Goal: Transaction & Acquisition: Book appointment/travel/reservation

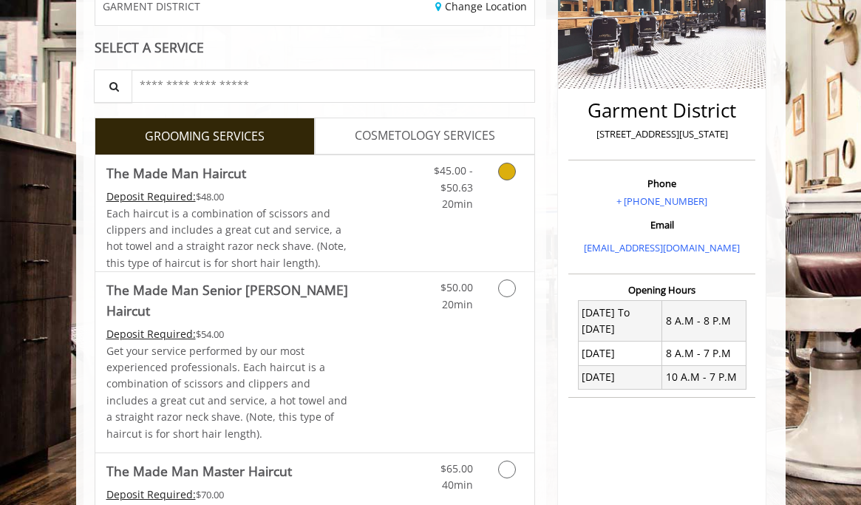
scroll to position [258, 0]
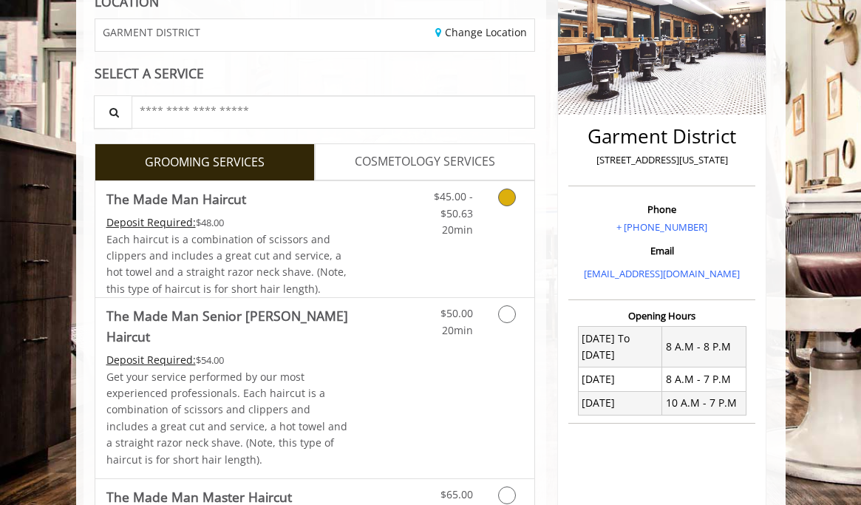
click at [471, 242] on div "$45.00 - $50.63 20min" at bounding box center [479, 239] width 110 height 116
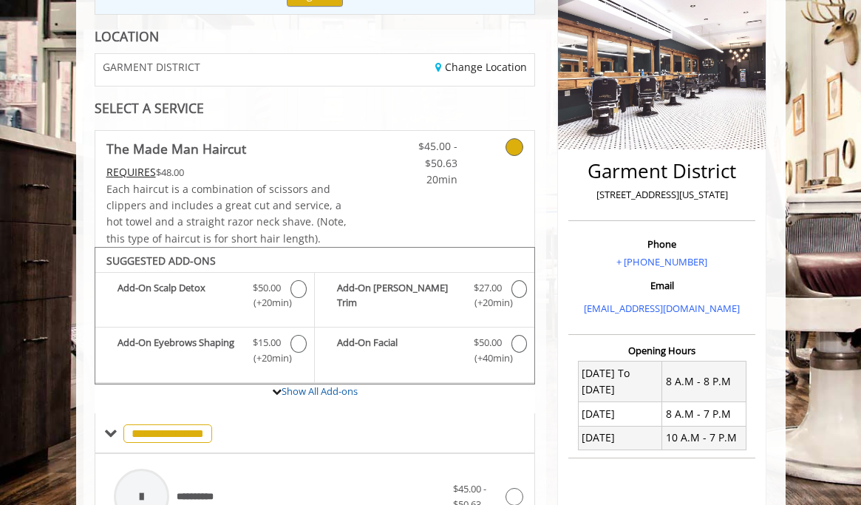
scroll to position [196, 0]
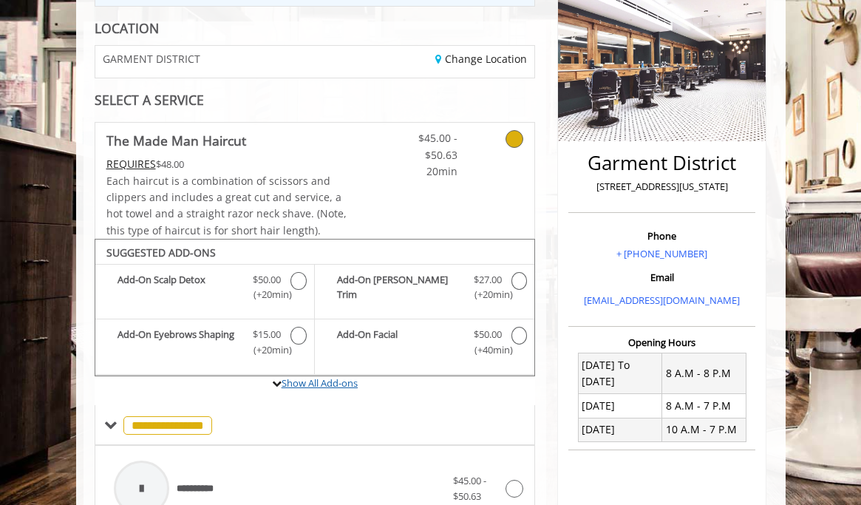
click at [305, 381] on link "Show All Add-ons" at bounding box center [320, 382] width 76 height 13
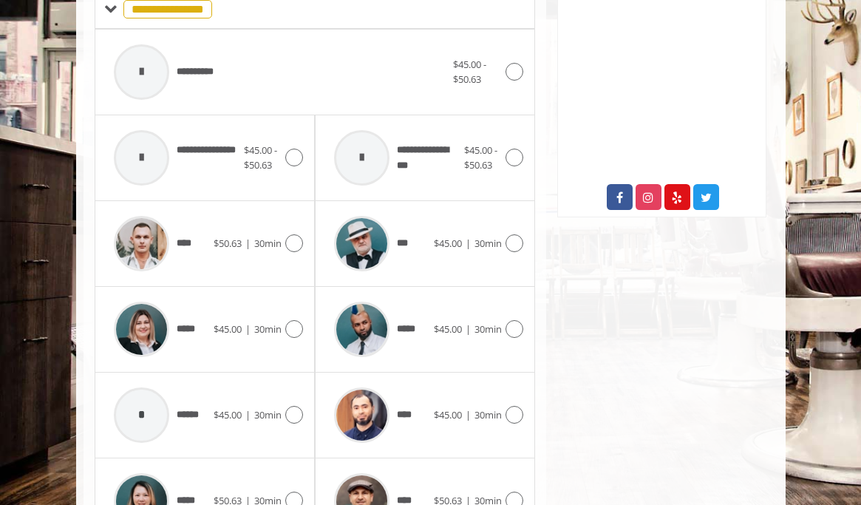
scroll to position [669, 0]
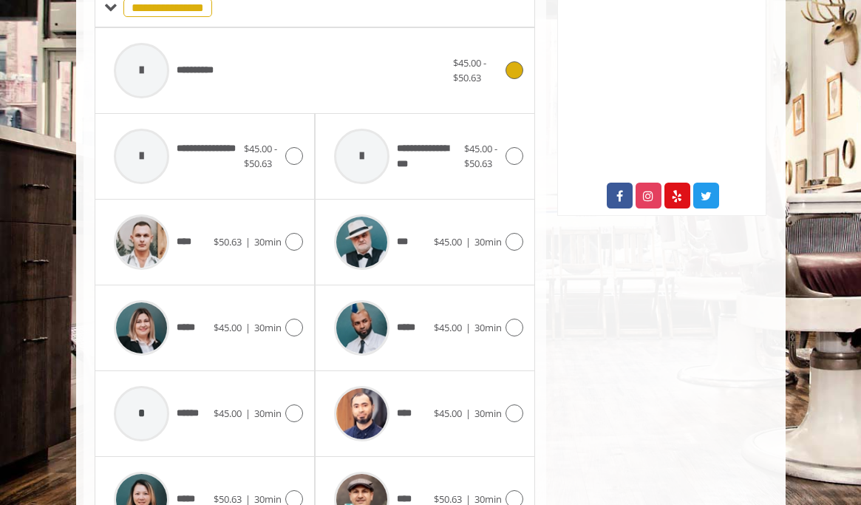
click at [384, 67] on div "**********" at bounding box center [279, 70] width 347 height 70
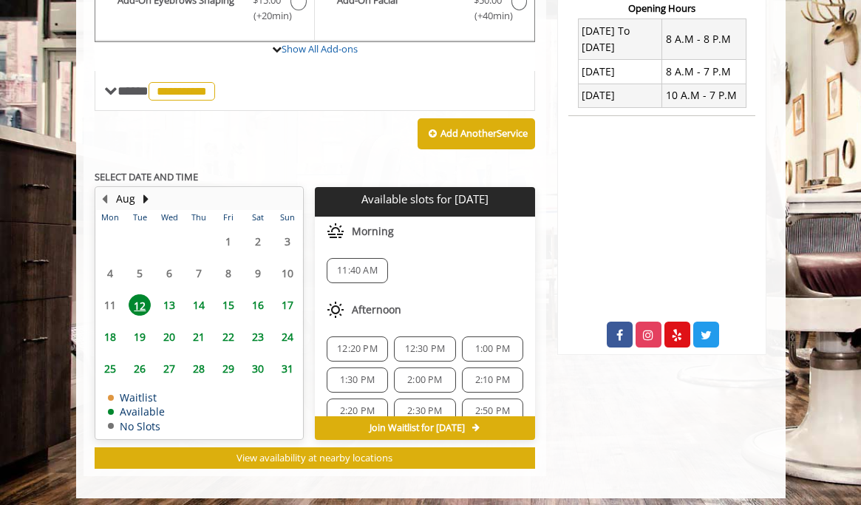
scroll to position [0, 0]
click at [172, 300] on span "13" at bounding box center [169, 304] width 22 height 21
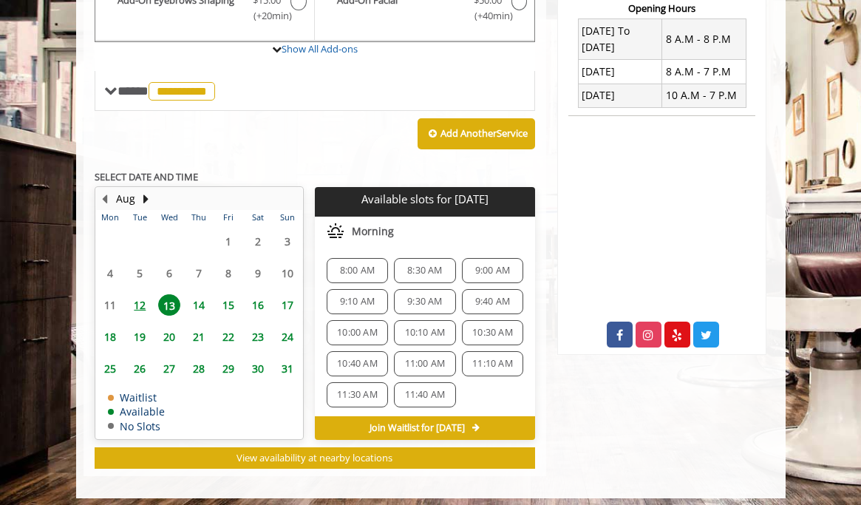
click at [483, 299] on span "9:40 AM" at bounding box center [492, 302] width 35 height 12
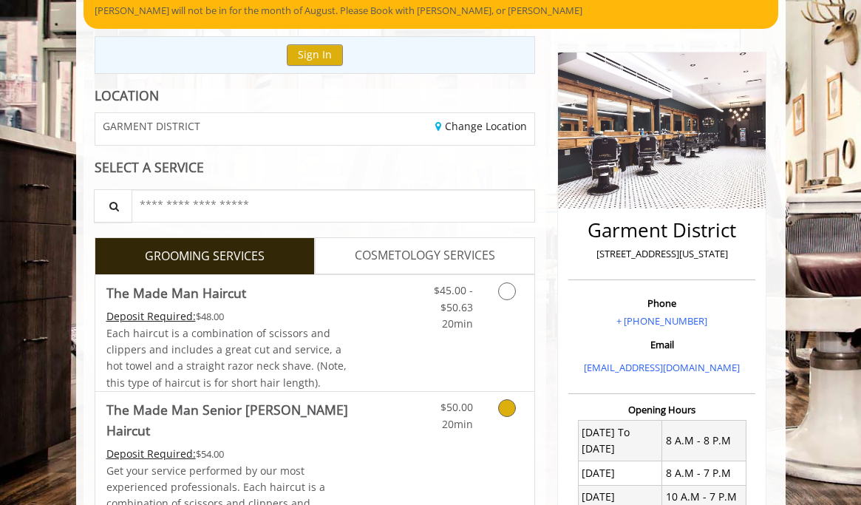
scroll to position [145, 0]
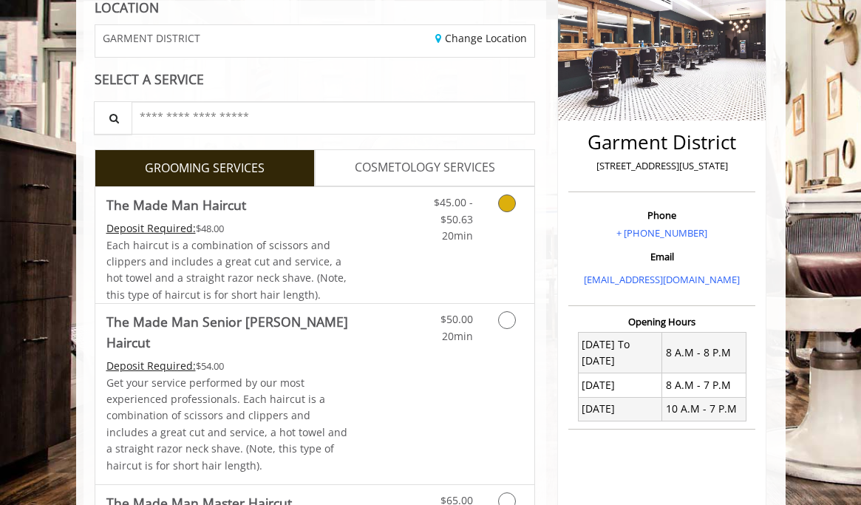
click at [447, 259] on div "$45.00 - $50.63 20min" at bounding box center [479, 245] width 110 height 116
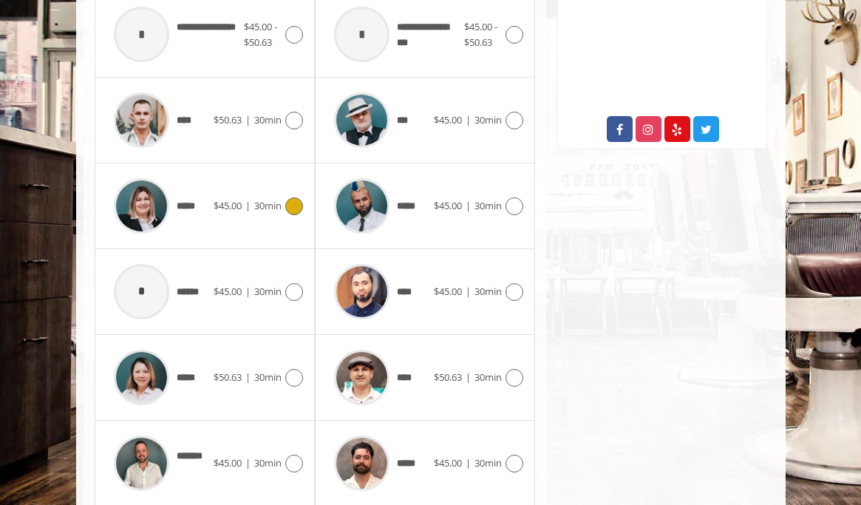
scroll to position [735, 0]
click at [197, 121] on div "****" at bounding box center [159, 120] width 107 height 70
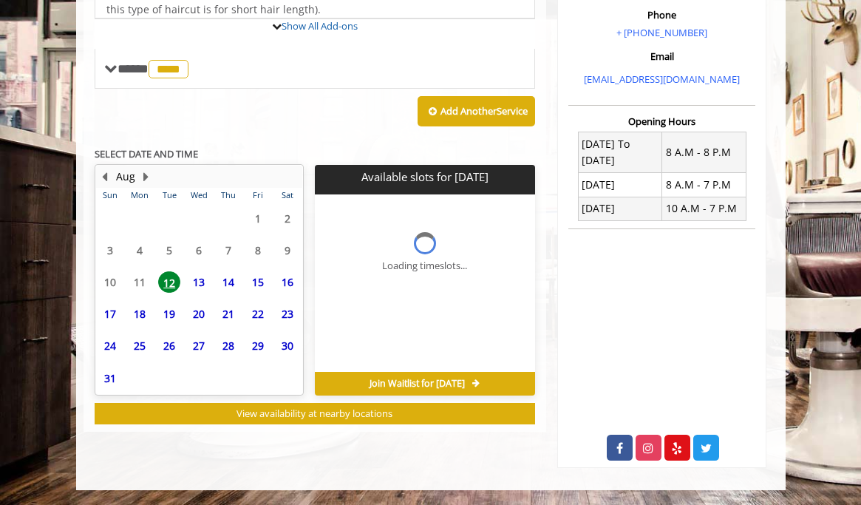
scroll to position [410, 0]
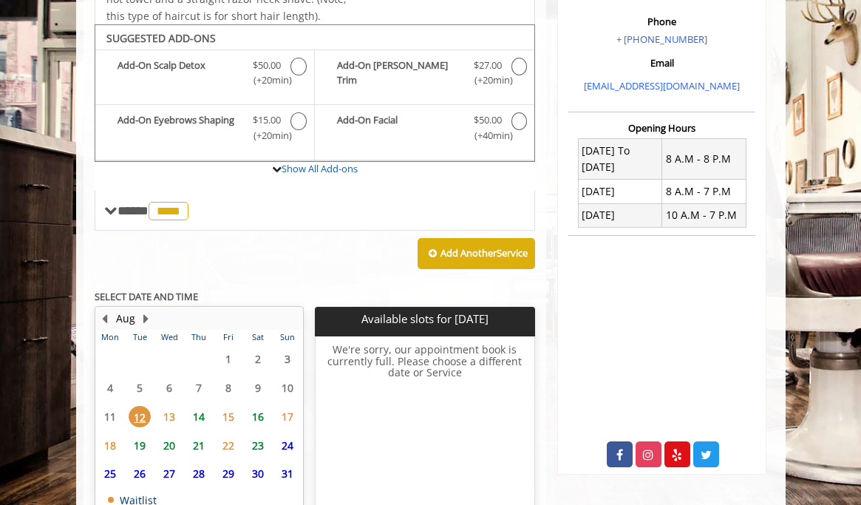
click at [175, 406] on span "13" at bounding box center [169, 416] width 22 height 21
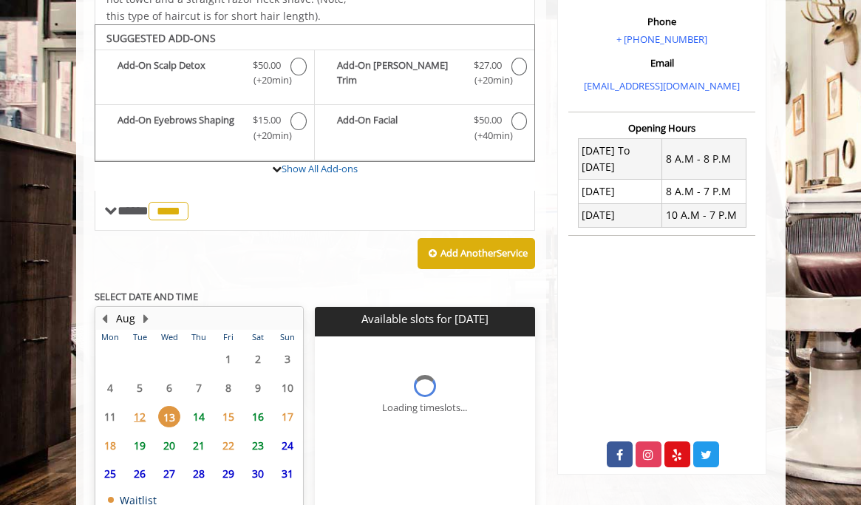
scroll to position [508, 0]
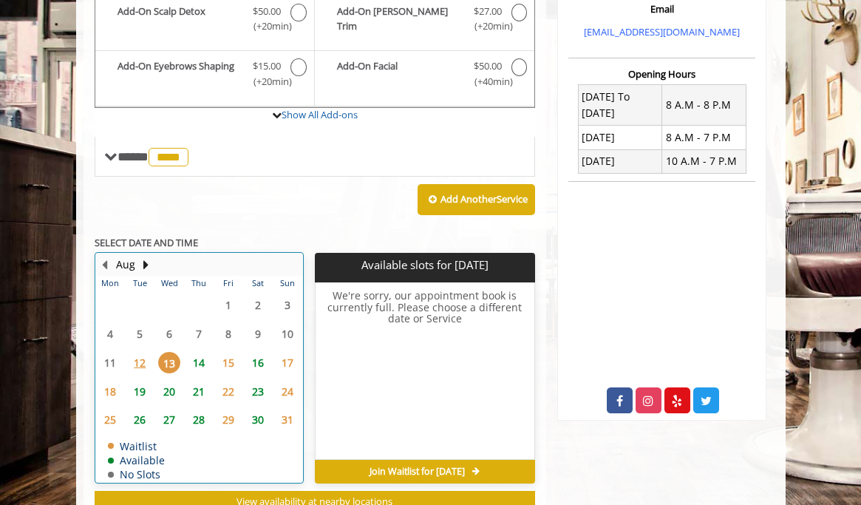
click at [204, 308] on table "Mon Tue Wed Thu Fri Sat Sun 28 29 30 31 1 2 3 4 5 6 7 8 9 10 11 12 13 14 15 16 …" at bounding box center [199, 379] width 206 height 206
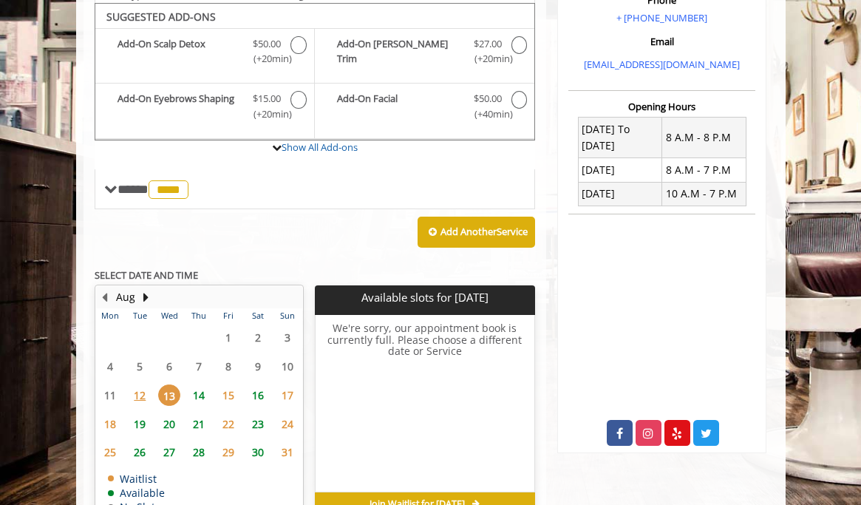
click at [202, 392] on span "14" at bounding box center [199, 394] width 22 height 21
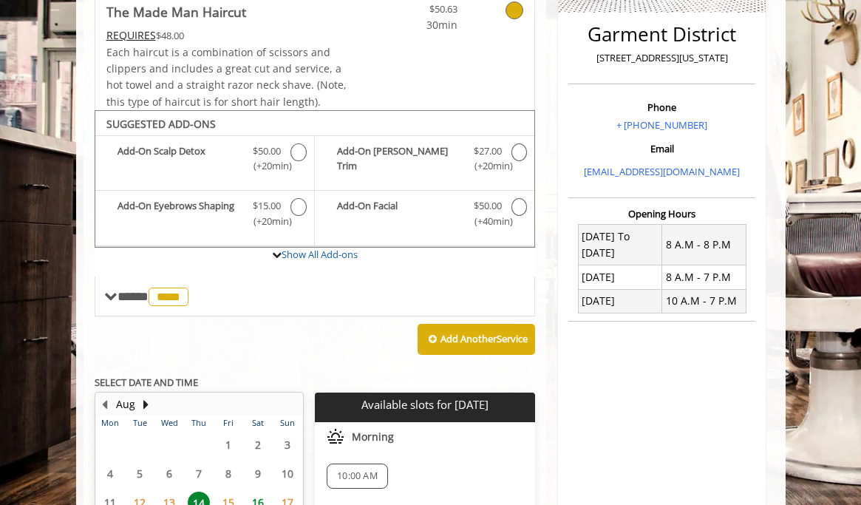
scroll to position [354, 0]
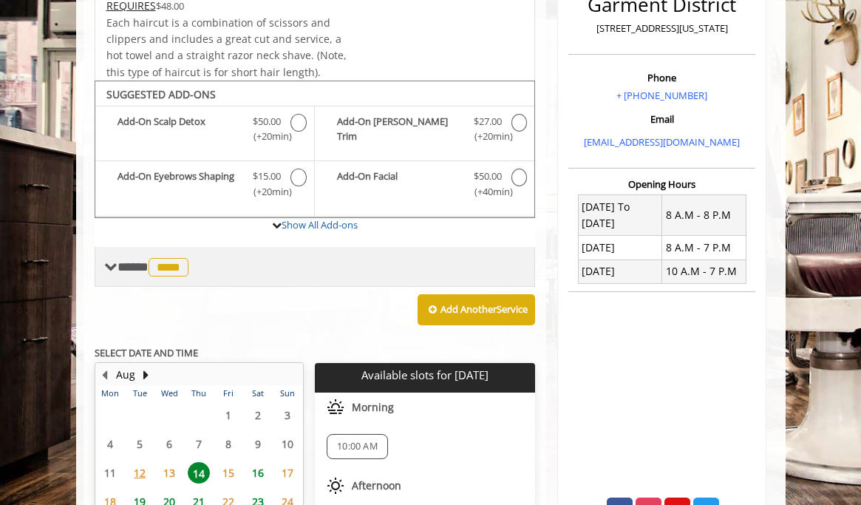
click at [161, 263] on span "****" at bounding box center [169, 267] width 40 height 18
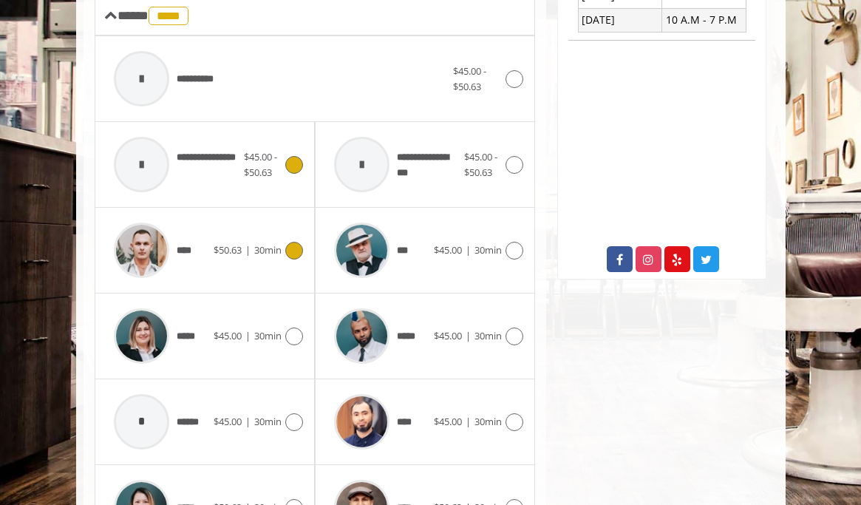
scroll to position [619, 0]
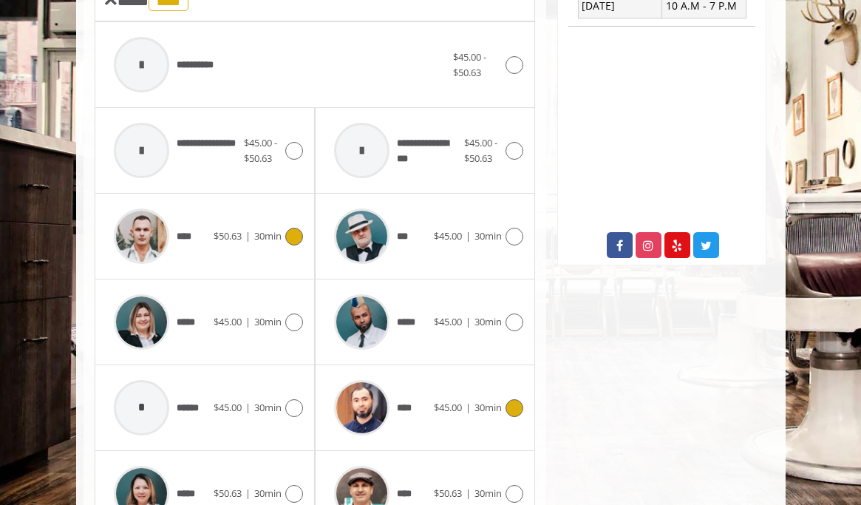
click at [384, 400] on img at bounding box center [361, 407] width 55 height 55
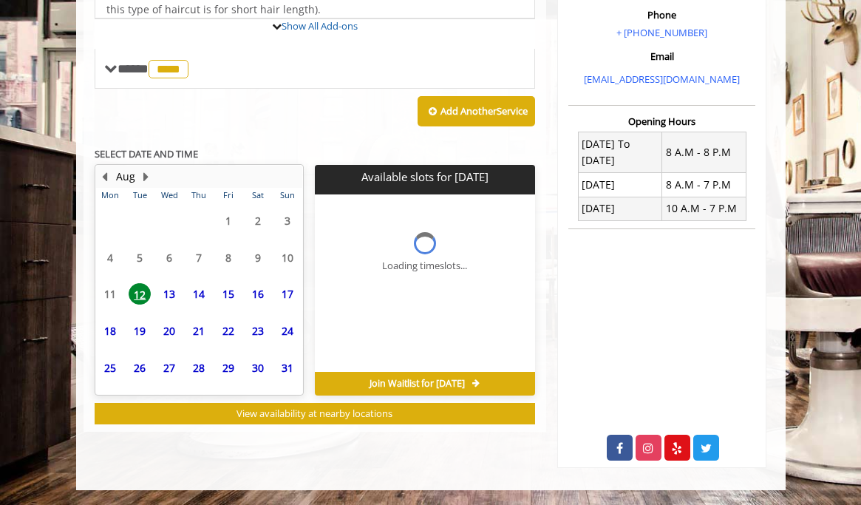
scroll to position [410, 0]
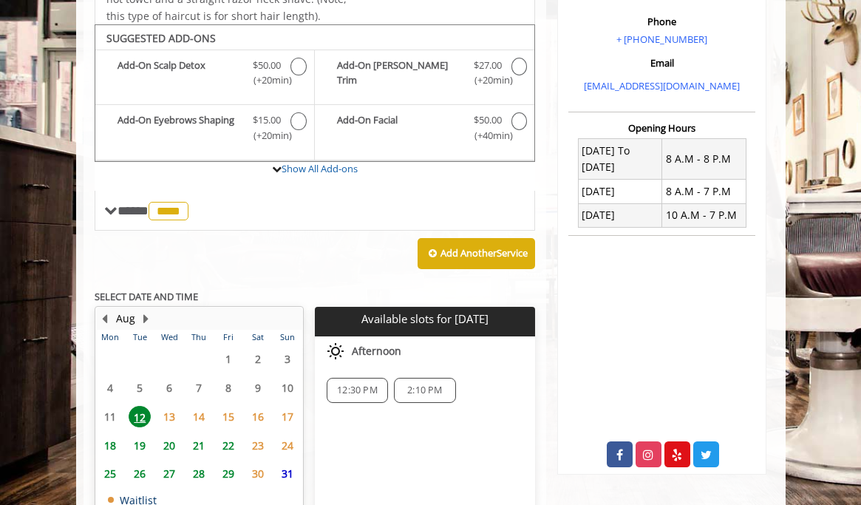
click at [169, 409] on span "13" at bounding box center [169, 416] width 22 height 21
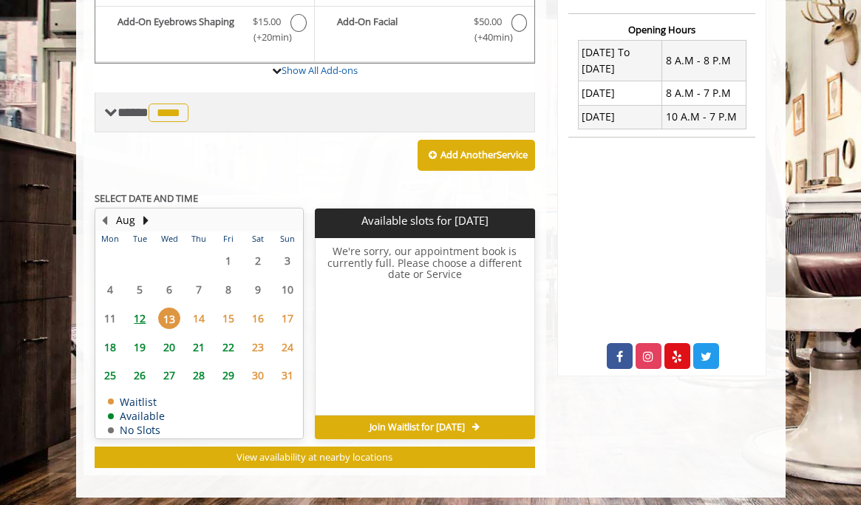
scroll to position [508, 0]
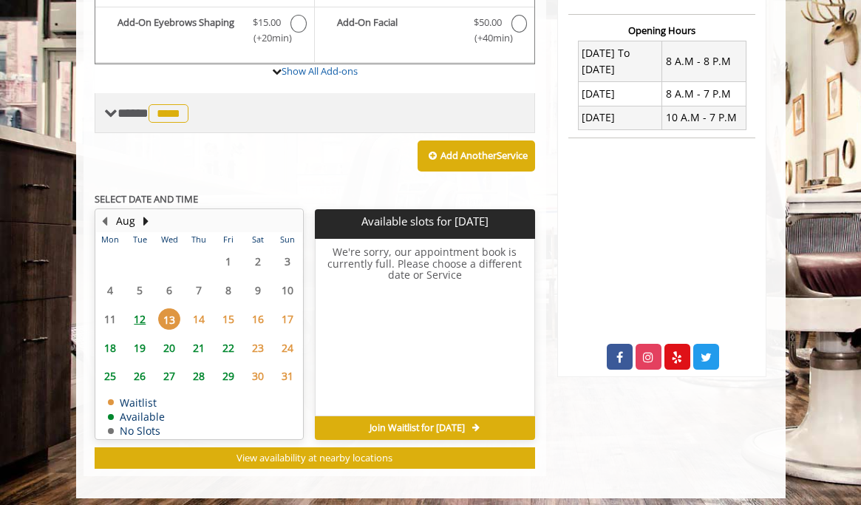
click at [181, 104] on span "****" at bounding box center [169, 113] width 40 height 18
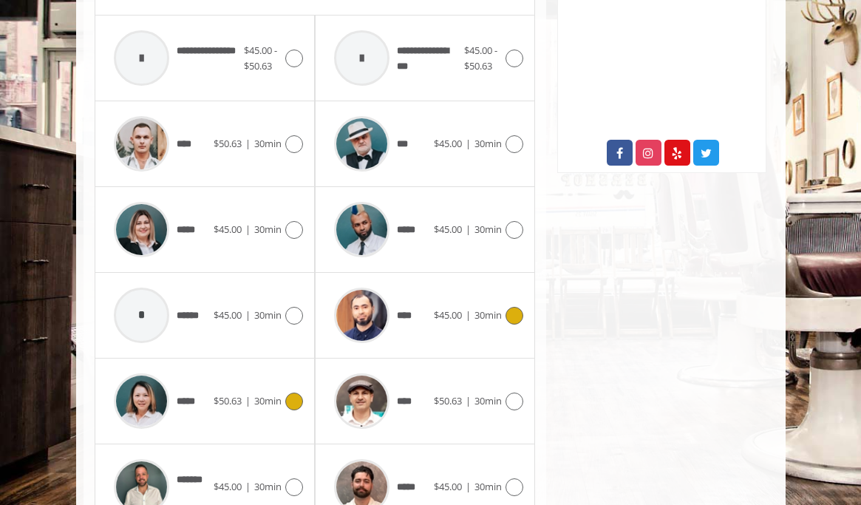
scroll to position [709, 0]
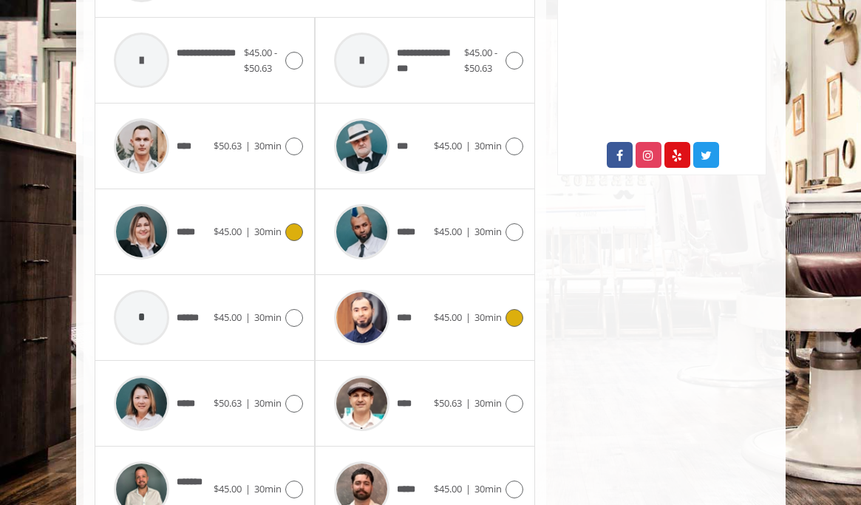
click at [217, 236] on div "***** $45.00 | 30min" at bounding box center [204, 232] width 197 height 70
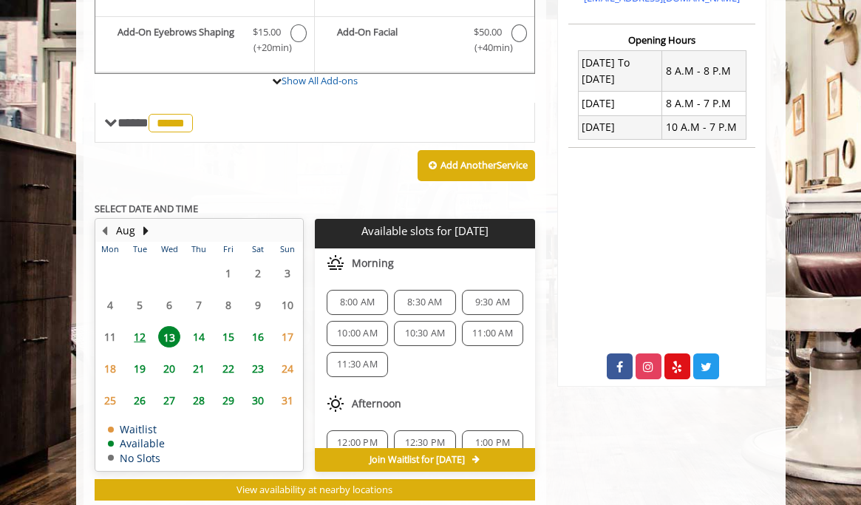
scroll to position [0, 0]
